Goal: Transaction & Acquisition: Purchase product/service

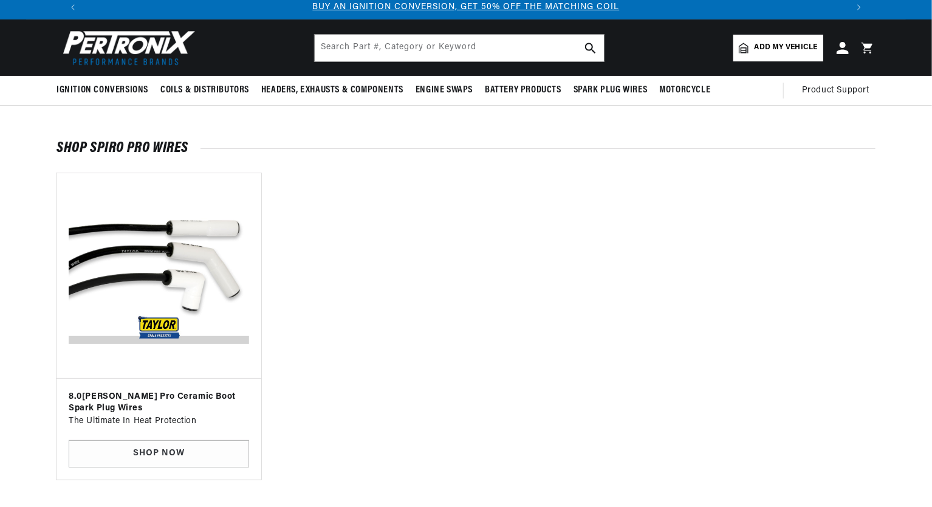
scroll to position [101, 0]
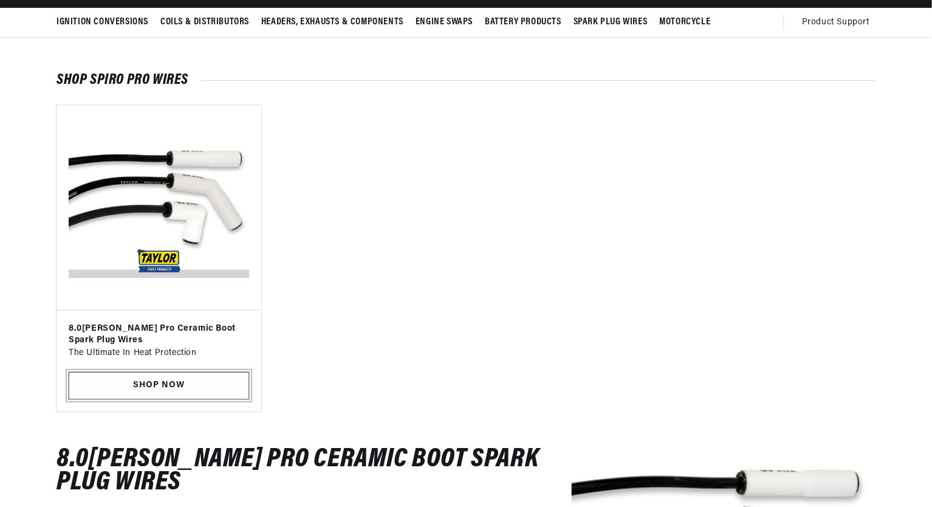
click at [181, 385] on link "SHOP NOW" at bounding box center [159, 385] width 180 height 27
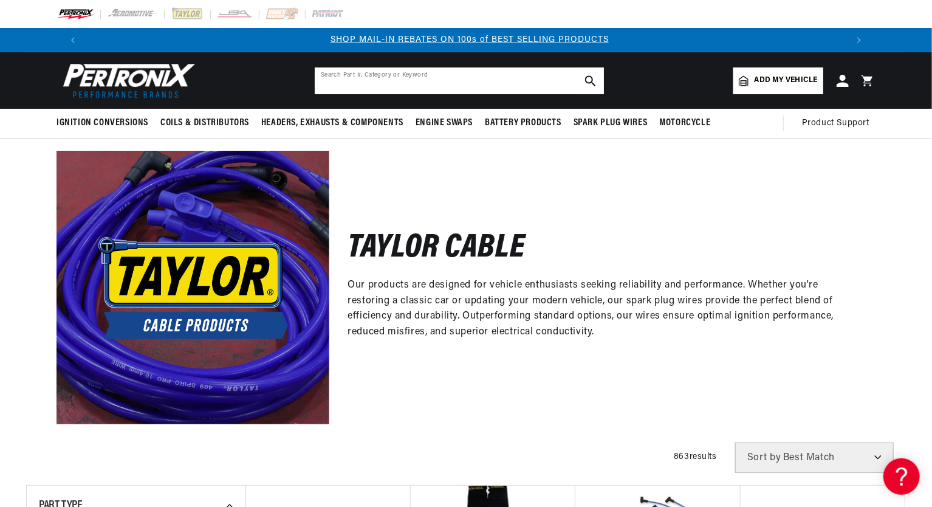
click at [329, 81] on input "text" at bounding box center [459, 80] width 289 height 27
click at [326, 78] on input "text" at bounding box center [459, 80] width 289 height 27
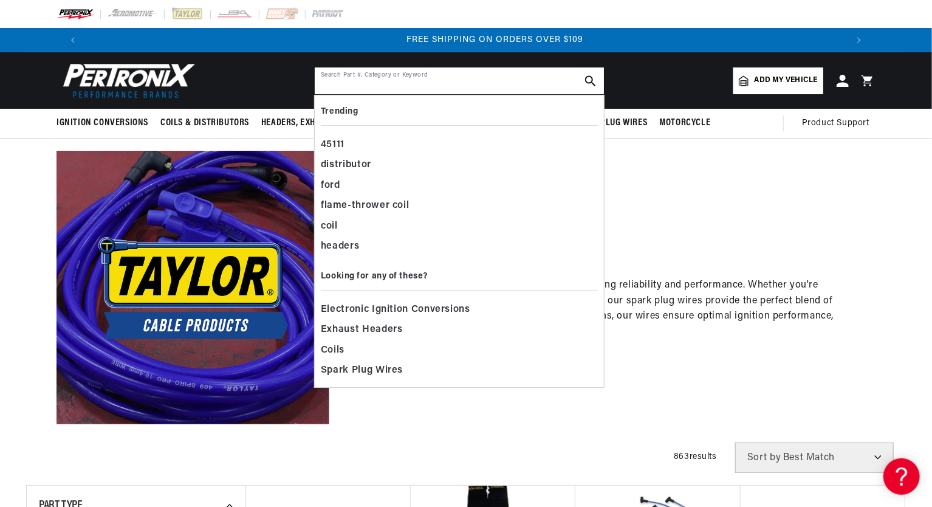
scroll to position [0, 1517]
click at [329, 83] on input "ceramic" at bounding box center [459, 80] width 289 height 27
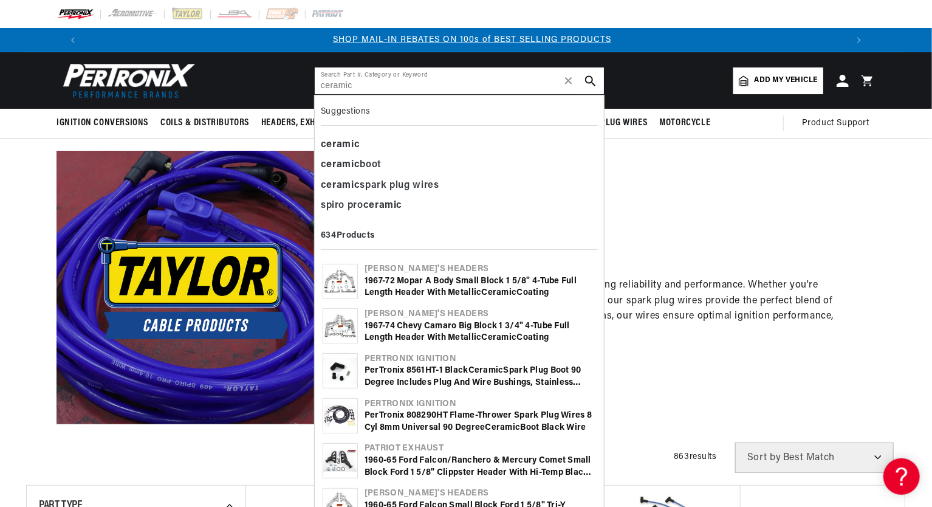
scroll to position [0, 758]
click at [360, 84] on input "ceramic" at bounding box center [459, 80] width 289 height 27
type input "ceramic"
click at [372, 163] on div "ceramic boot" at bounding box center [459, 165] width 277 height 21
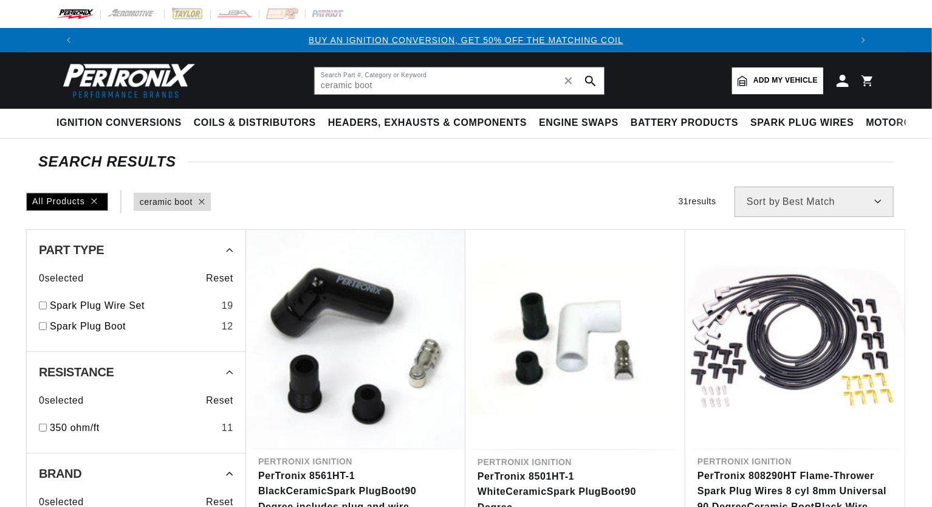
type input "ceramic boot"
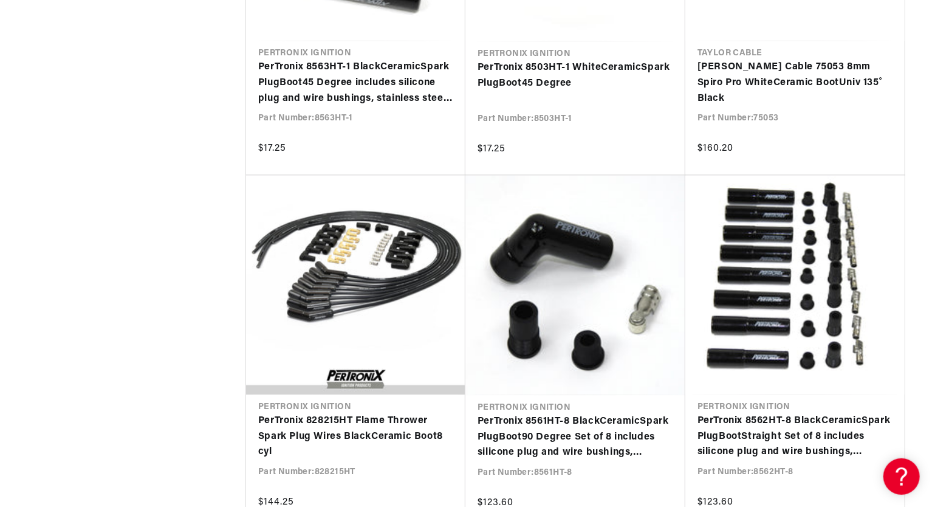
scroll to position [1332, 0]
